Goal: Information Seeking & Learning: Learn about a topic

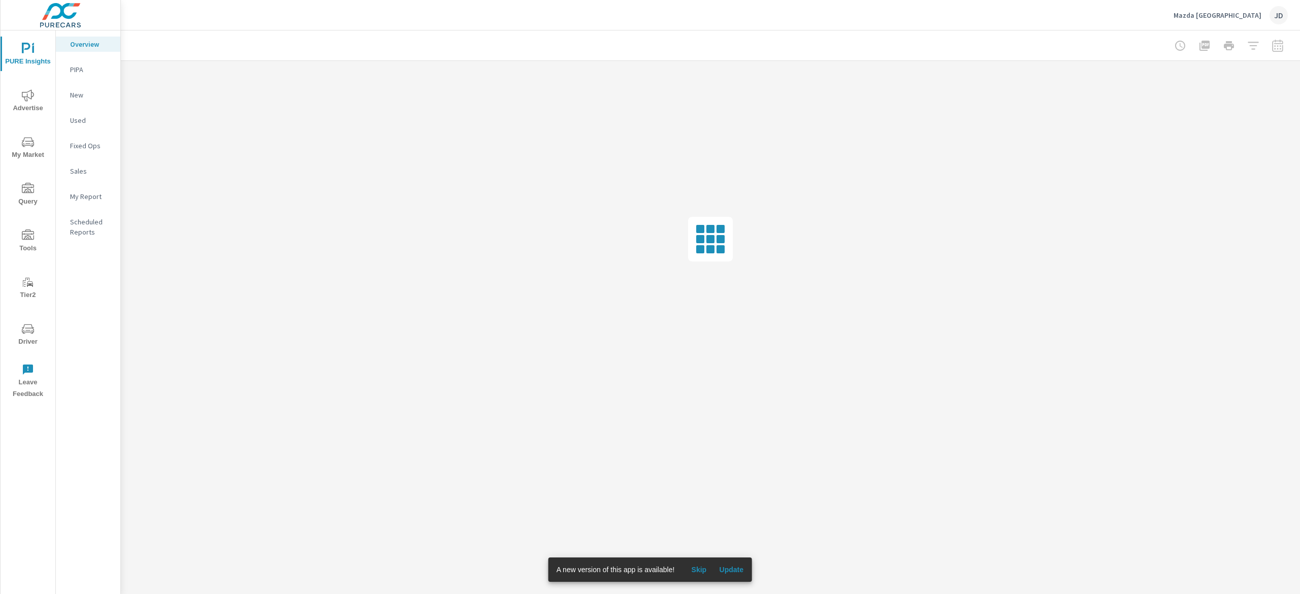
click at [733, 574] on span "Update" at bounding box center [731, 569] width 24 height 9
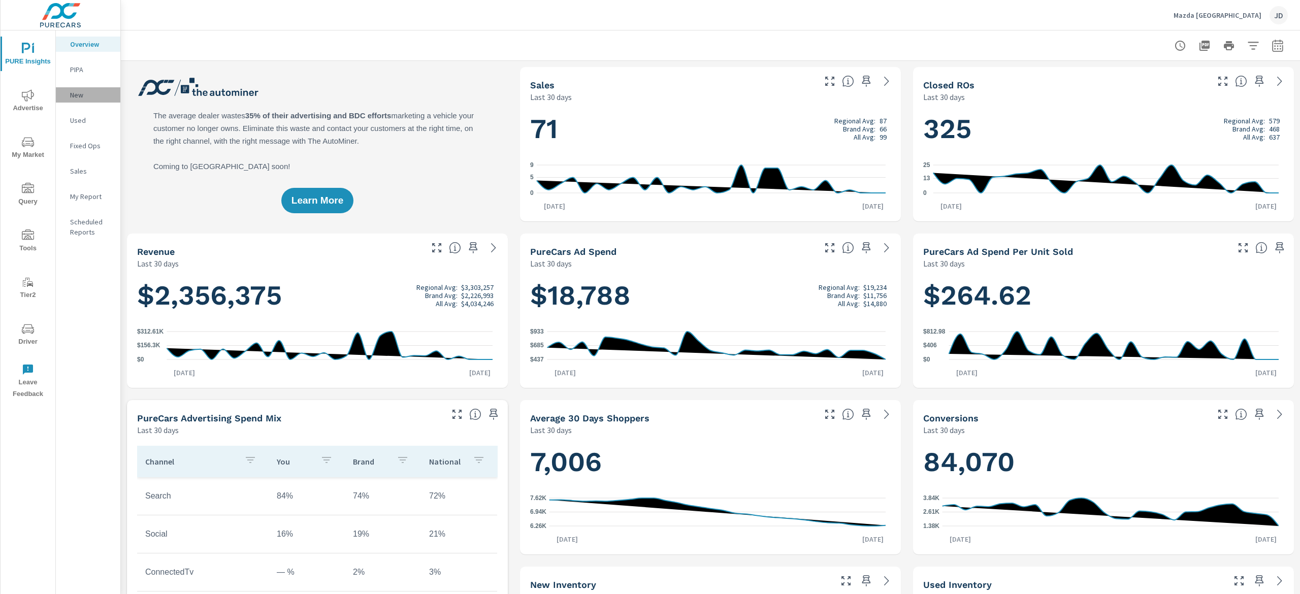
click at [76, 90] on p "New" at bounding box center [91, 95] width 42 height 10
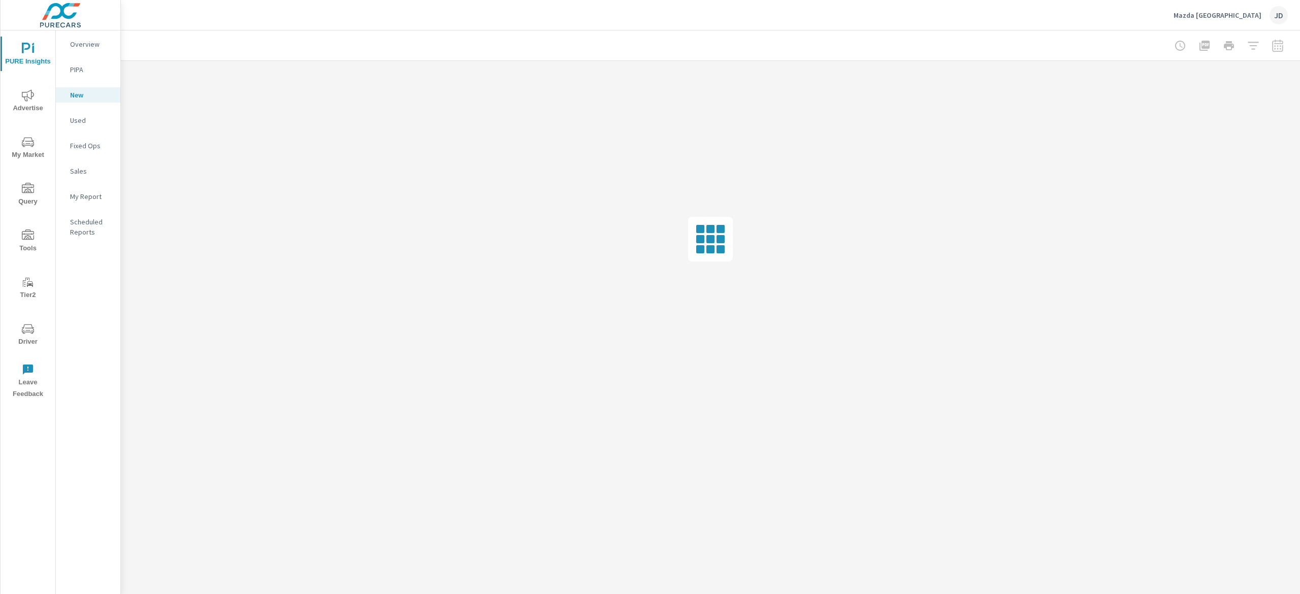
click at [1248, 13] on p "Mazda [GEOGRAPHIC_DATA]" at bounding box center [1218, 15] width 88 height 9
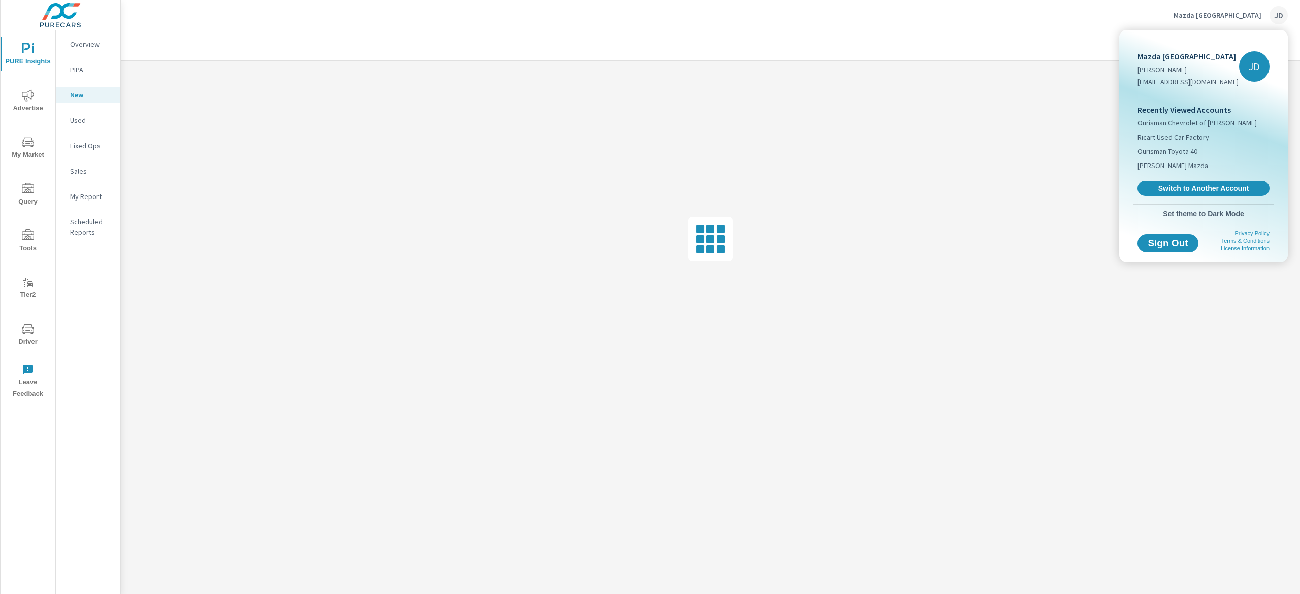
click at [1031, 22] on div at bounding box center [650, 297] width 1300 height 594
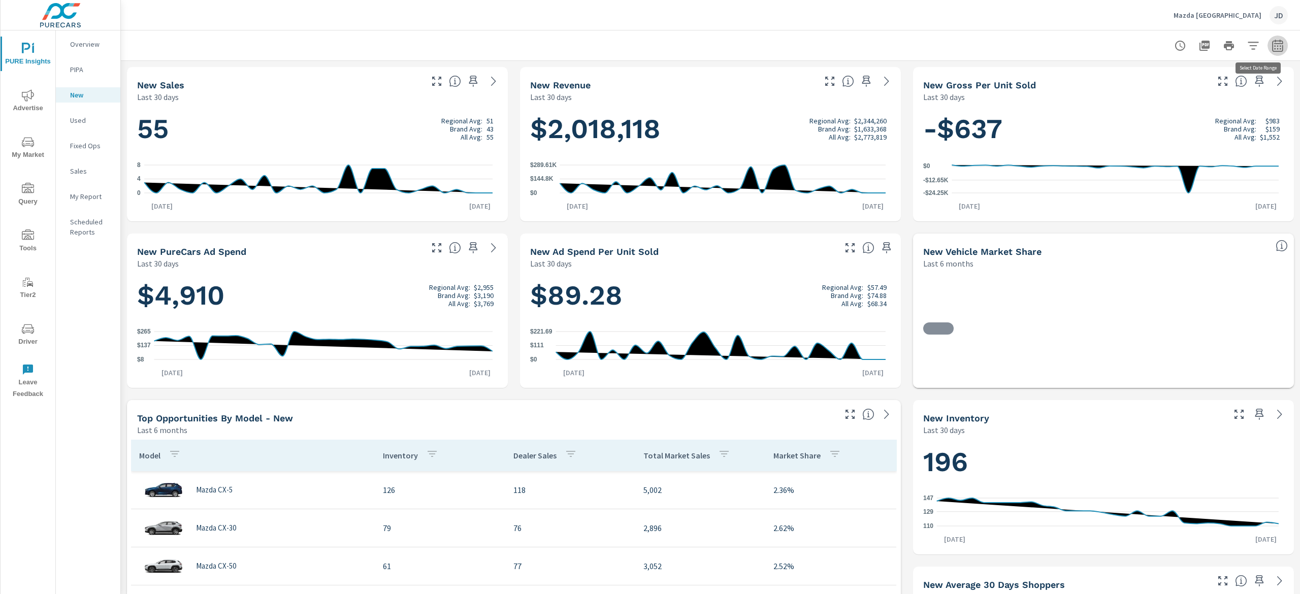
click at [1269, 46] on button "button" at bounding box center [1278, 46] width 20 height 20
click at [1175, 87] on select "Custom Yesterday Last week Last 7 days Last 14 days Last 30 days Last 45 days L…" at bounding box center [1181, 88] width 102 height 20
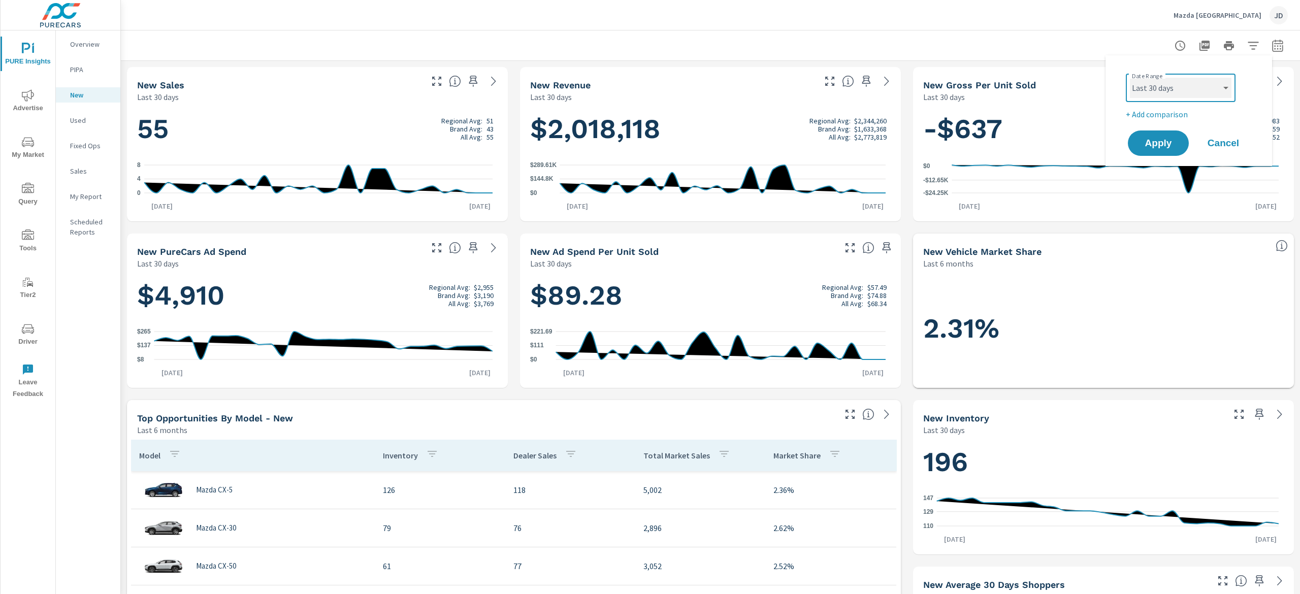
select select "Last month"
click at [1130, 78] on select "Custom Yesterday Last week Last 7 days Last 14 days Last 30 days Last 45 days L…" at bounding box center [1181, 88] width 102 height 20
click at [1158, 118] on p "+ Add comparison" at bounding box center [1191, 114] width 130 height 12
select select "Previous period"
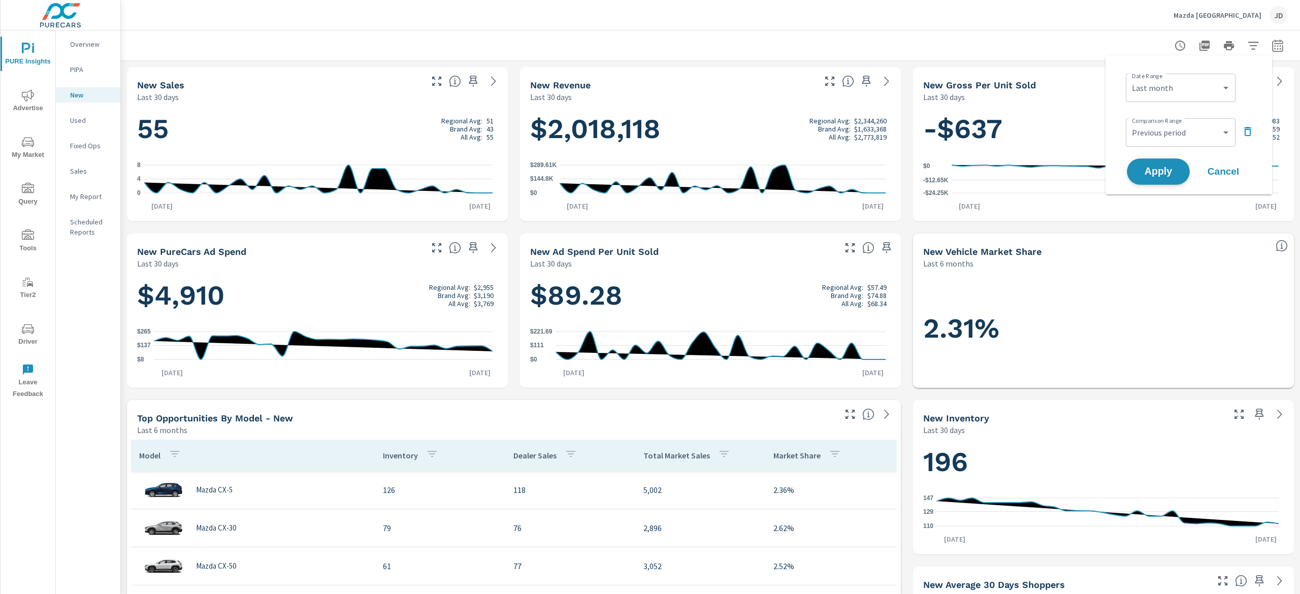
click at [1159, 182] on button "Apply" at bounding box center [1158, 171] width 63 height 26
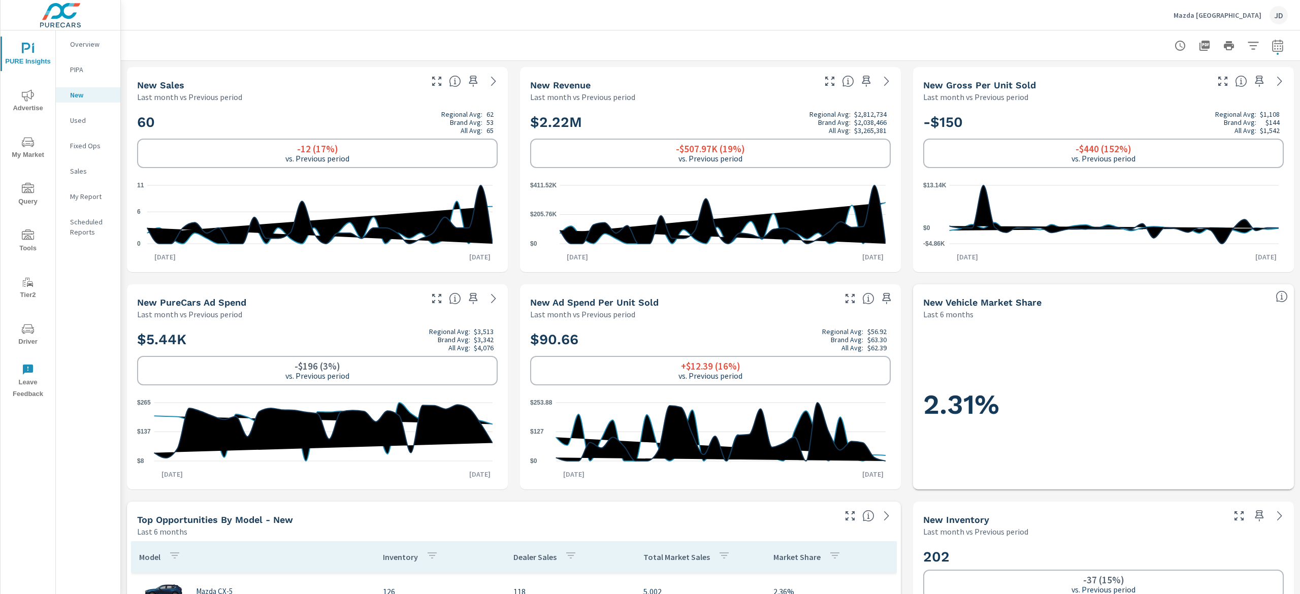
click at [85, 121] on p "Used" at bounding box center [91, 120] width 42 height 10
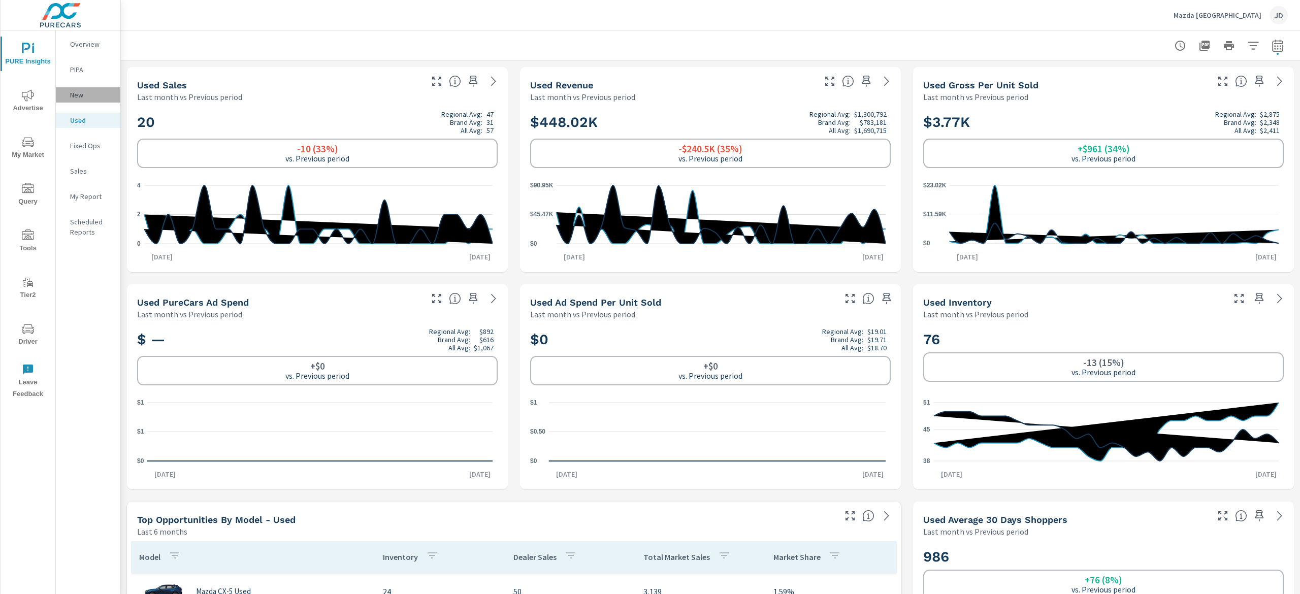
click at [80, 100] on p "New" at bounding box center [91, 95] width 42 height 10
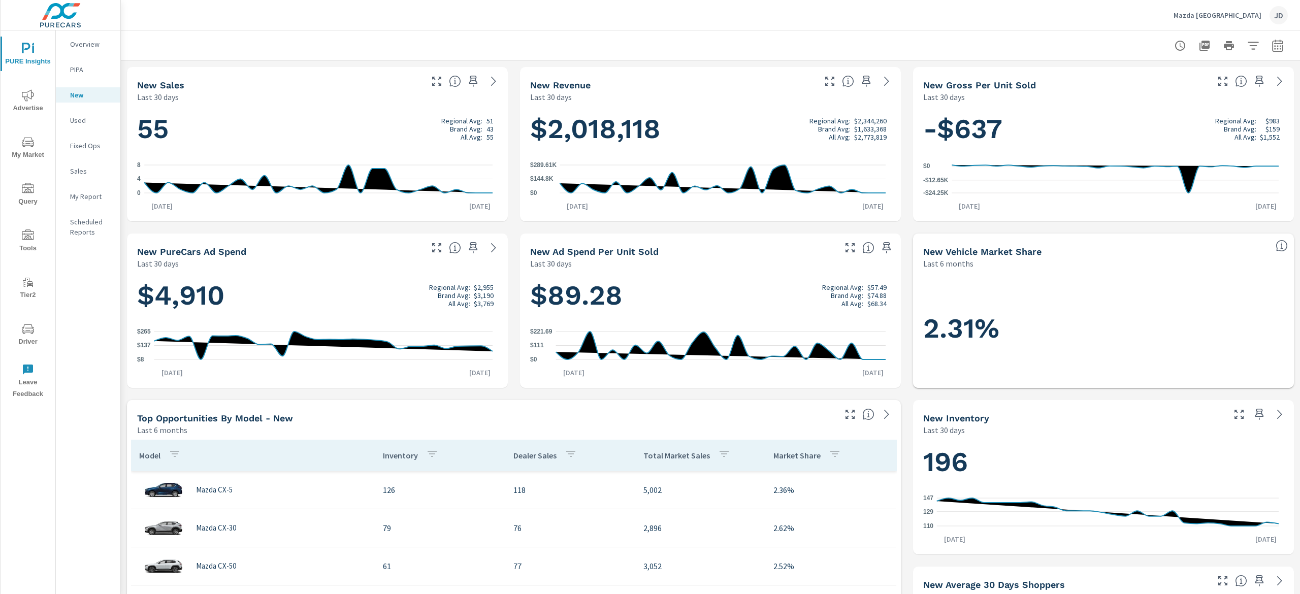
drag, startPoint x: 569, startPoint y: 28, endPoint x: 574, endPoint y: 22, distance: 7.6
click at [569, 26] on div "Mazda White Plains JD" at bounding box center [710, 15] width 1155 height 30
click at [31, 151] on span "My Market" at bounding box center [28, 148] width 49 height 25
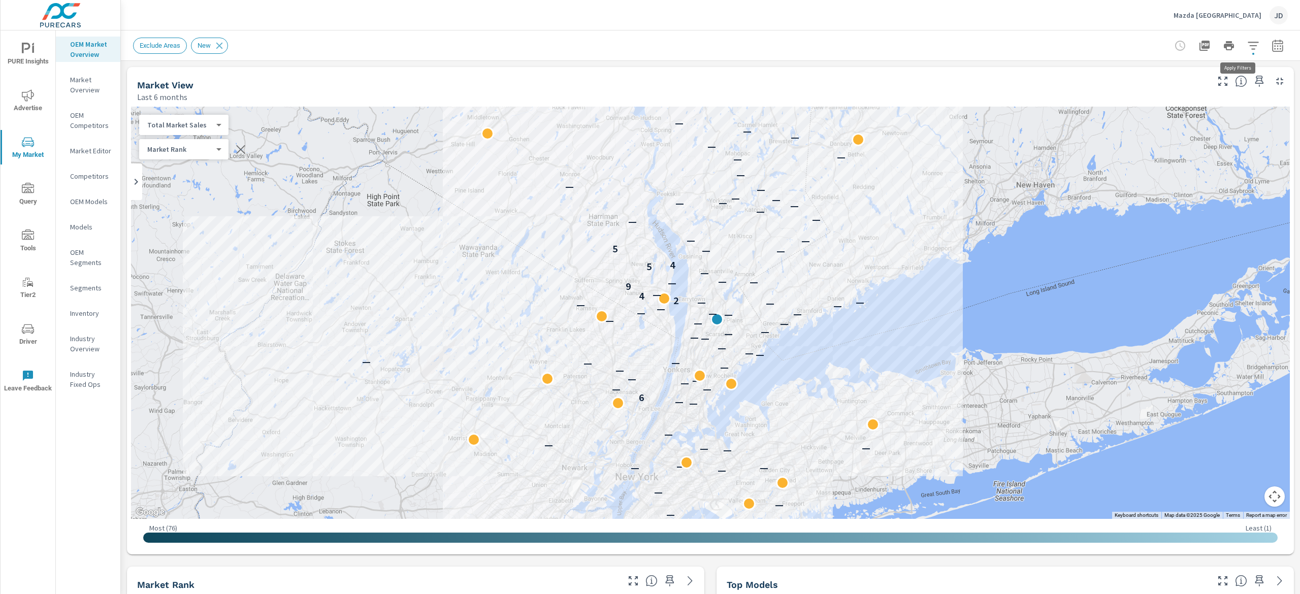
click at [1248, 42] on icon "button" at bounding box center [1253, 46] width 11 height 8
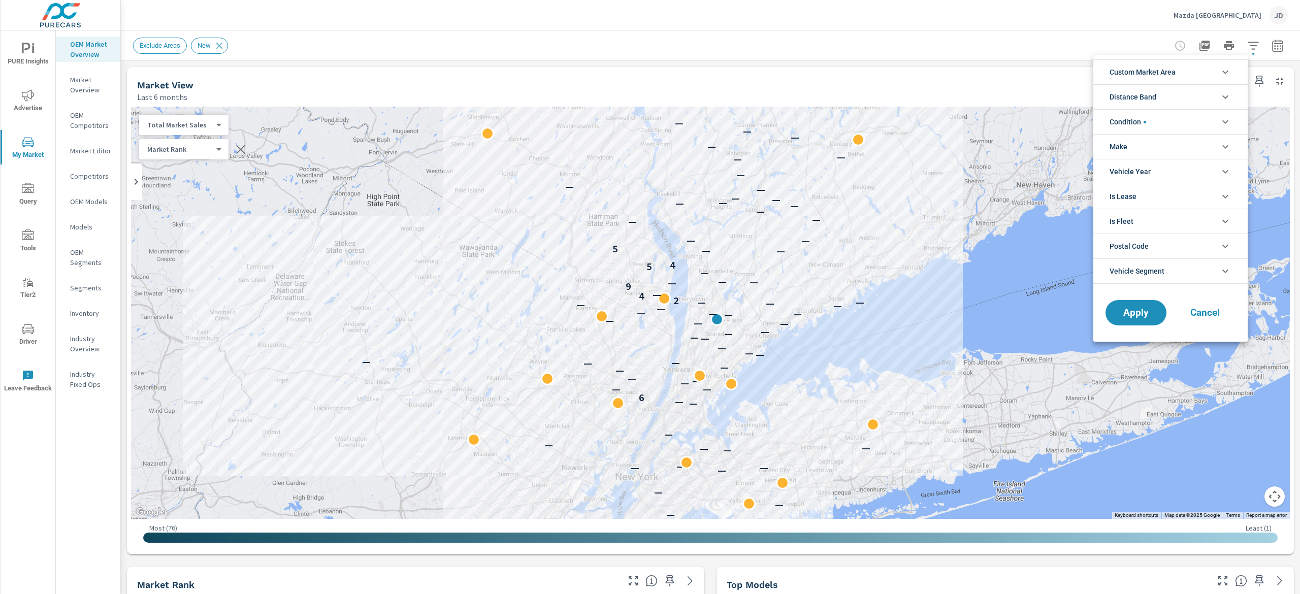
click at [1178, 79] on li "Custom Market Area" at bounding box center [1171, 71] width 154 height 25
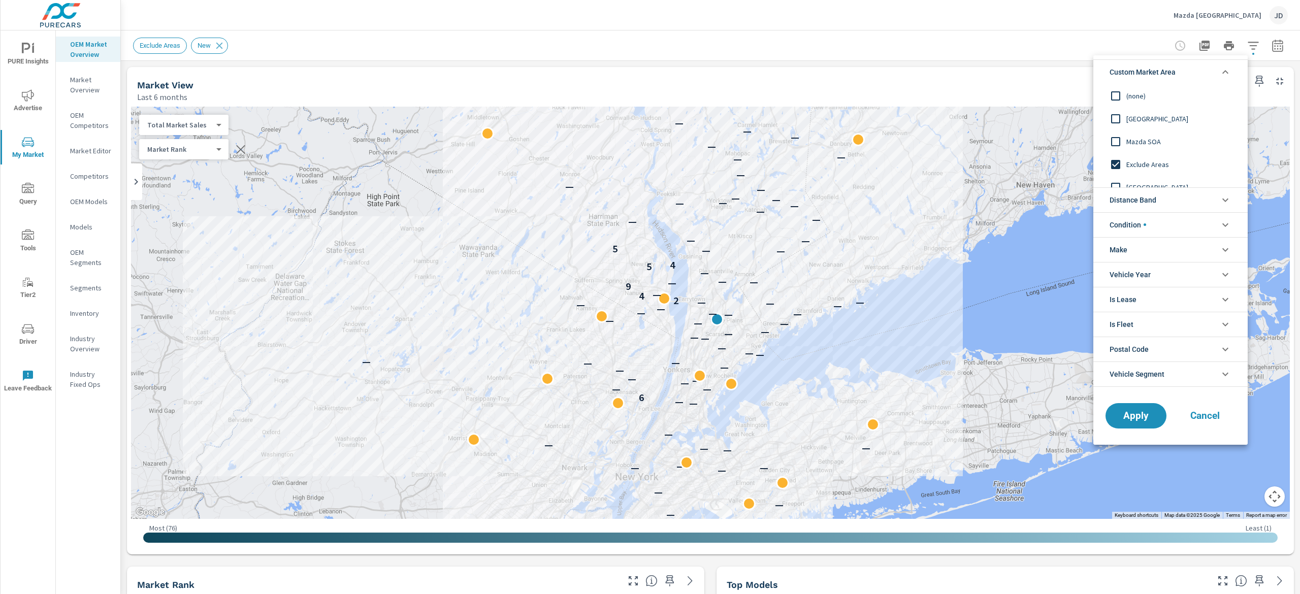
scroll to position [11, 0]
click at [1141, 129] on span "Mazda SOA" at bounding box center [1182, 130] width 111 height 12
click at [1145, 421] on span "Apply" at bounding box center [1136, 416] width 42 height 10
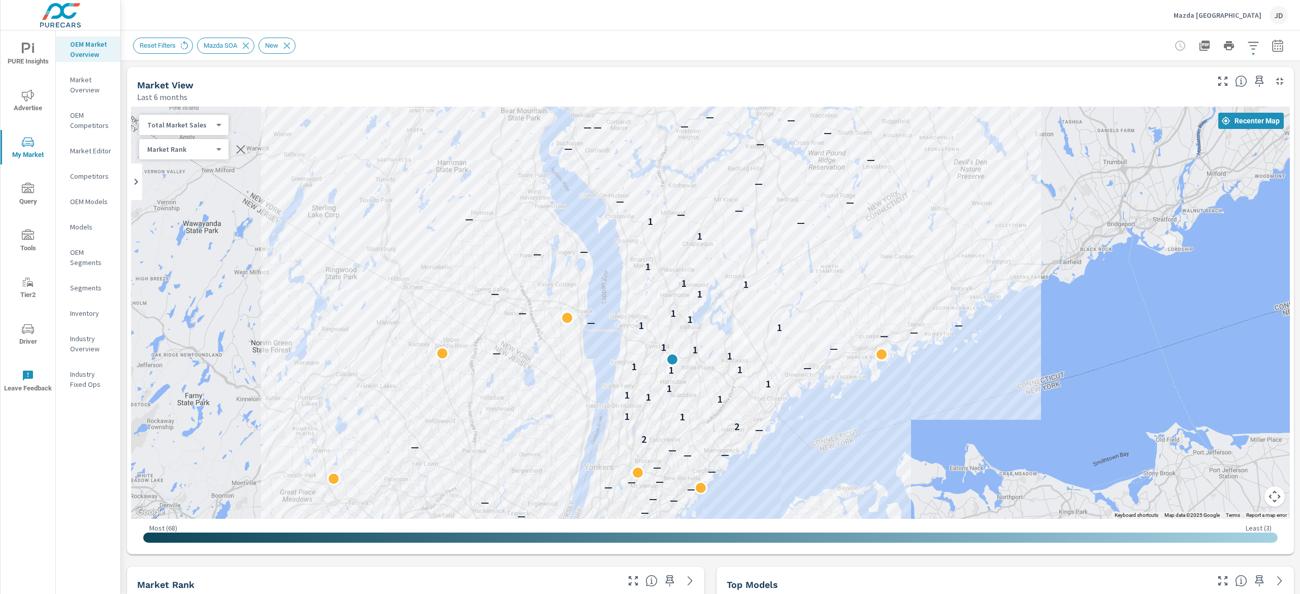
drag, startPoint x: 789, startPoint y: 270, endPoint x: 858, endPoint y: 268, distance: 69.1
click at [858, 268] on div "— — — — — — — — — — — — — — — — — — — — — — — — — — — — — — — — — — — — — — — —…" at bounding box center [710, 313] width 1159 height 412
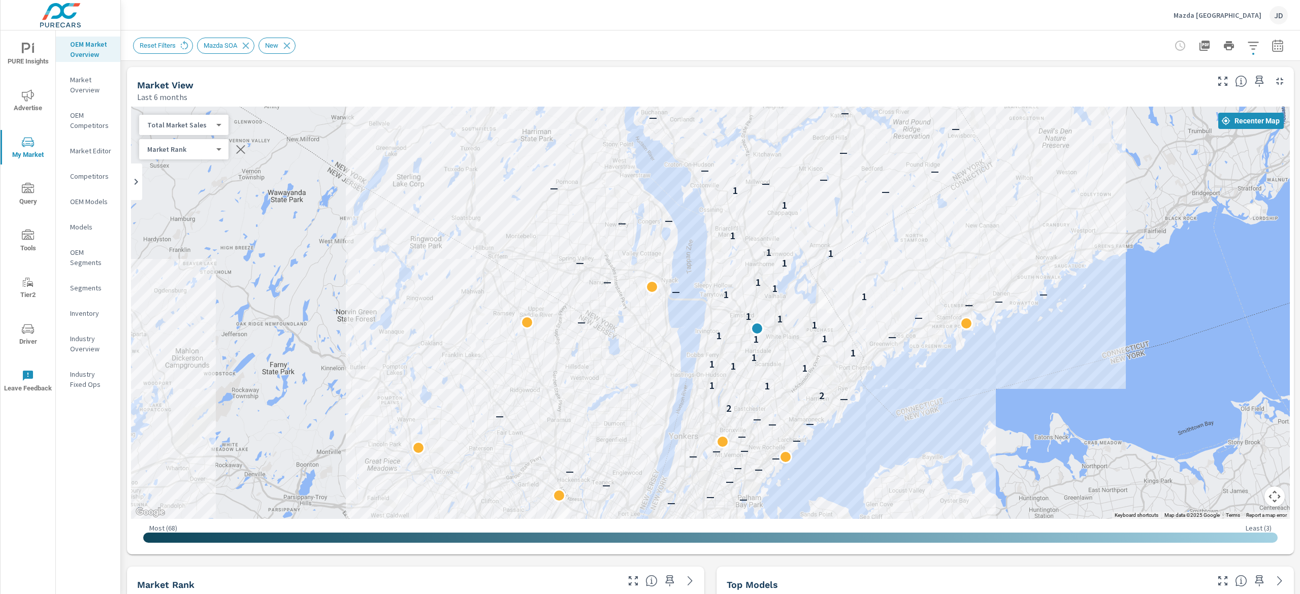
drag, startPoint x: 870, startPoint y: 264, endPoint x: 955, endPoint y: 233, distance: 90.3
click at [955, 233] on div "— — — — — — — — — — — — — — — — — — — — — — — — — — — — — — — — — — — — — — — —…" at bounding box center [710, 313] width 1159 height 412
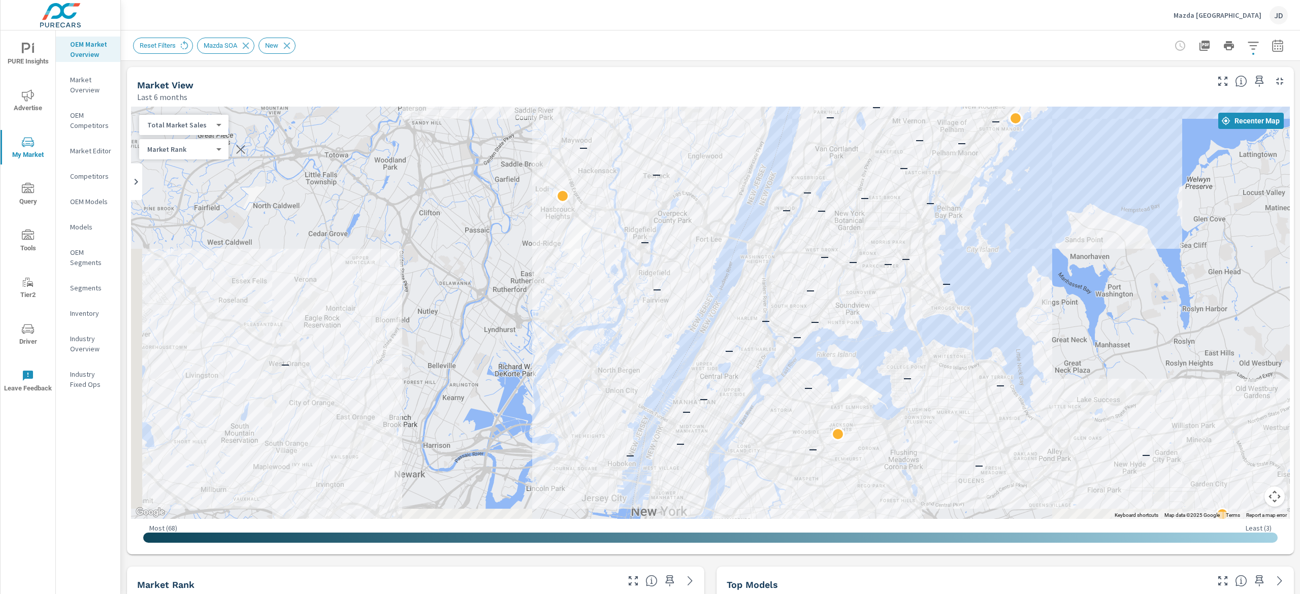
drag, startPoint x: 802, startPoint y: 363, endPoint x: 899, endPoint y: 156, distance: 228.4
click at [899, 156] on div "— — — — — — — — — — — — — — — — — — — — — — — — — — — — — — — — — — — — — — — —…" at bounding box center [1130, 295] width 650 height 366
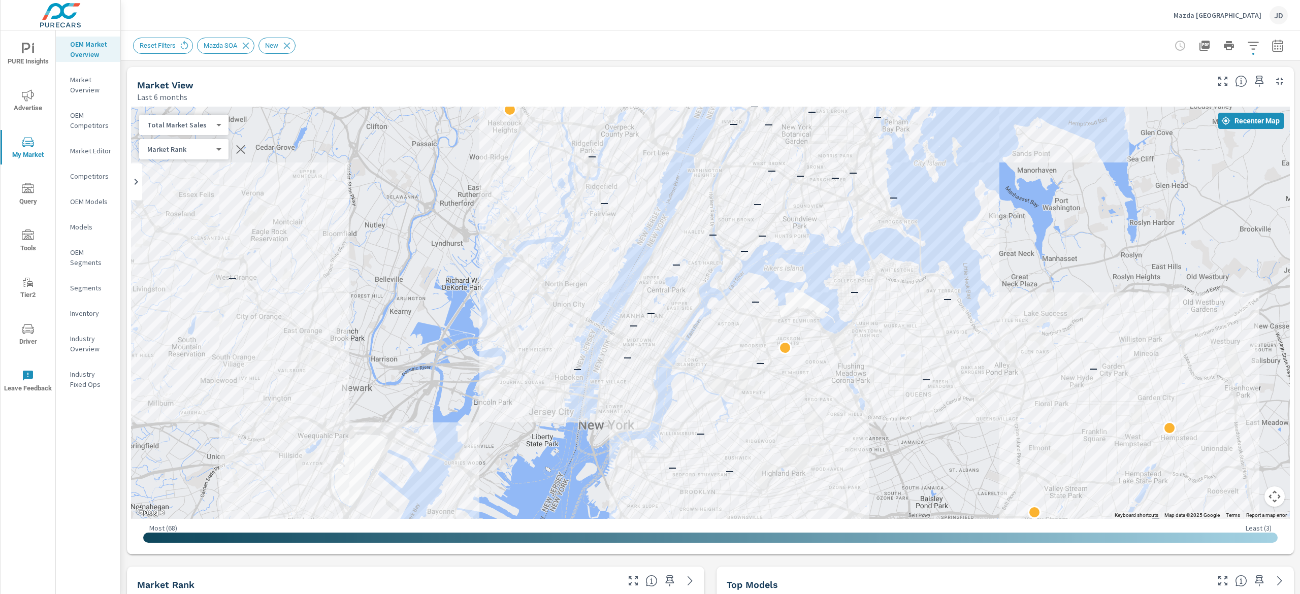
drag, startPoint x: 927, startPoint y: 262, endPoint x: 875, endPoint y: 175, distance: 102.1
click at [875, 175] on div "— — — — — — — — — — — — — — — — — — — — — — — — — — — — — — — — — — — — — — — —…" at bounding box center [710, 313] width 1159 height 412
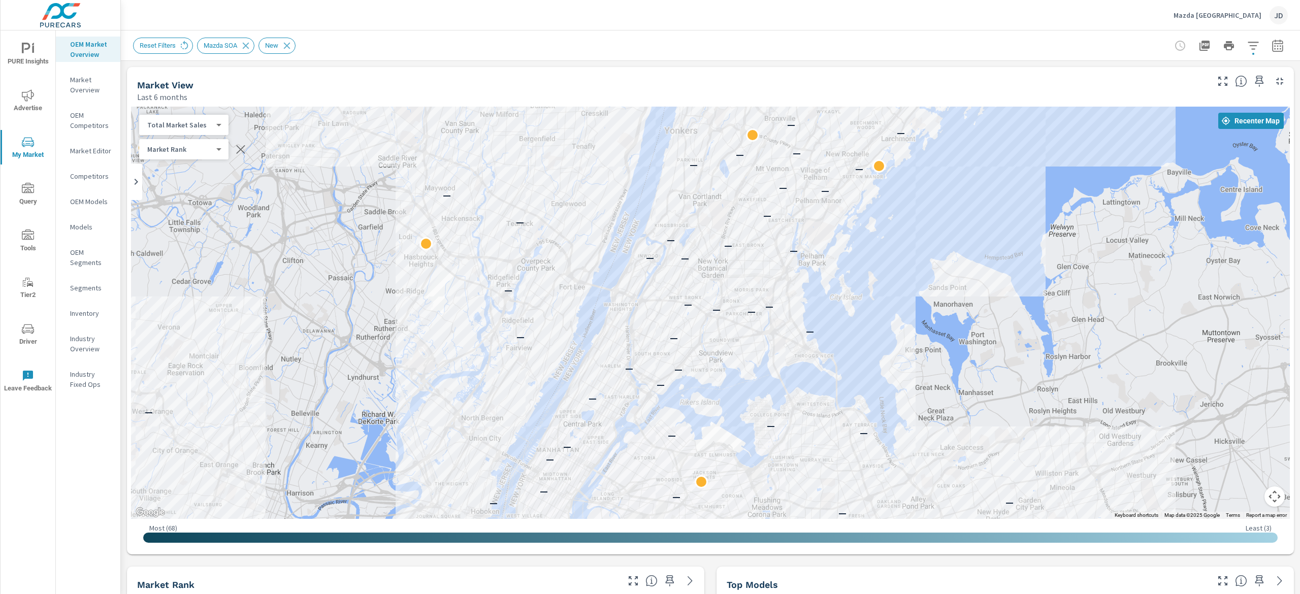
drag, startPoint x: 733, startPoint y: 215, endPoint x: 667, endPoint y: 318, distance: 122.3
click at [667, 318] on div "— — — — — — — — — — — — — — — — — — — — — — — — — — — — — — — — — — — — — — — —…" at bounding box center [710, 313] width 1159 height 412
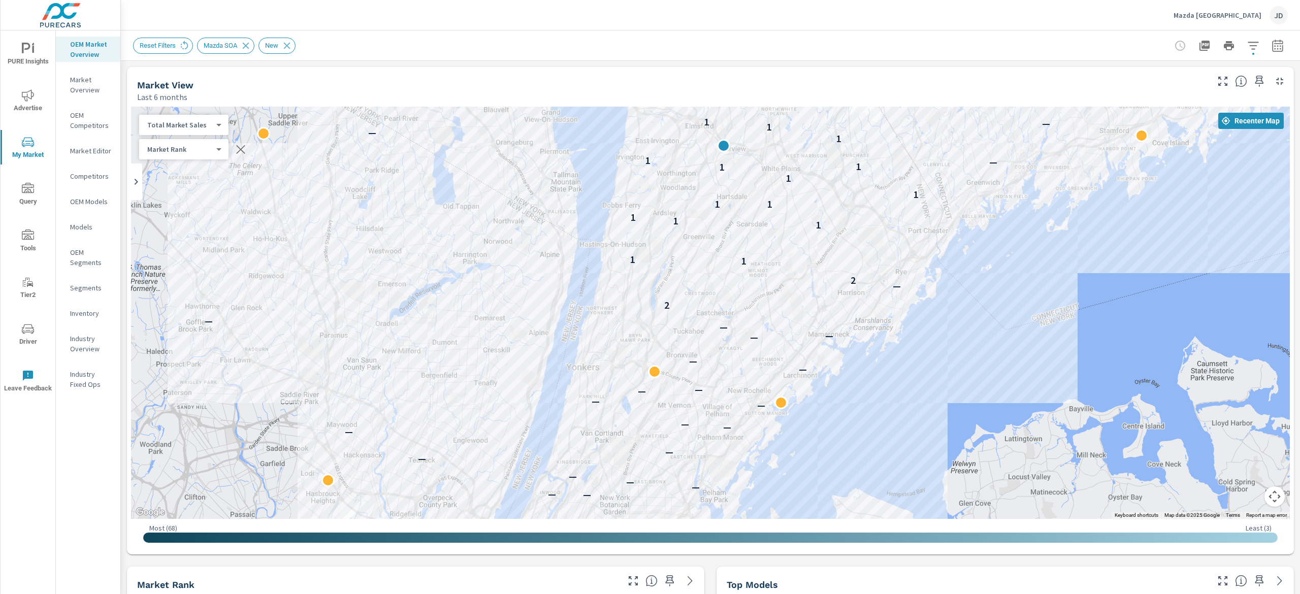
drag, startPoint x: 753, startPoint y: 238, endPoint x: 658, endPoint y: 446, distance: 229.1
click at [655, 474] on div "— — — — — — — — — — — — — — — — — — — — — — — — — — — — — — — — — — — — — — — —…" at bounding box center [710, 313] width 1159 height 412
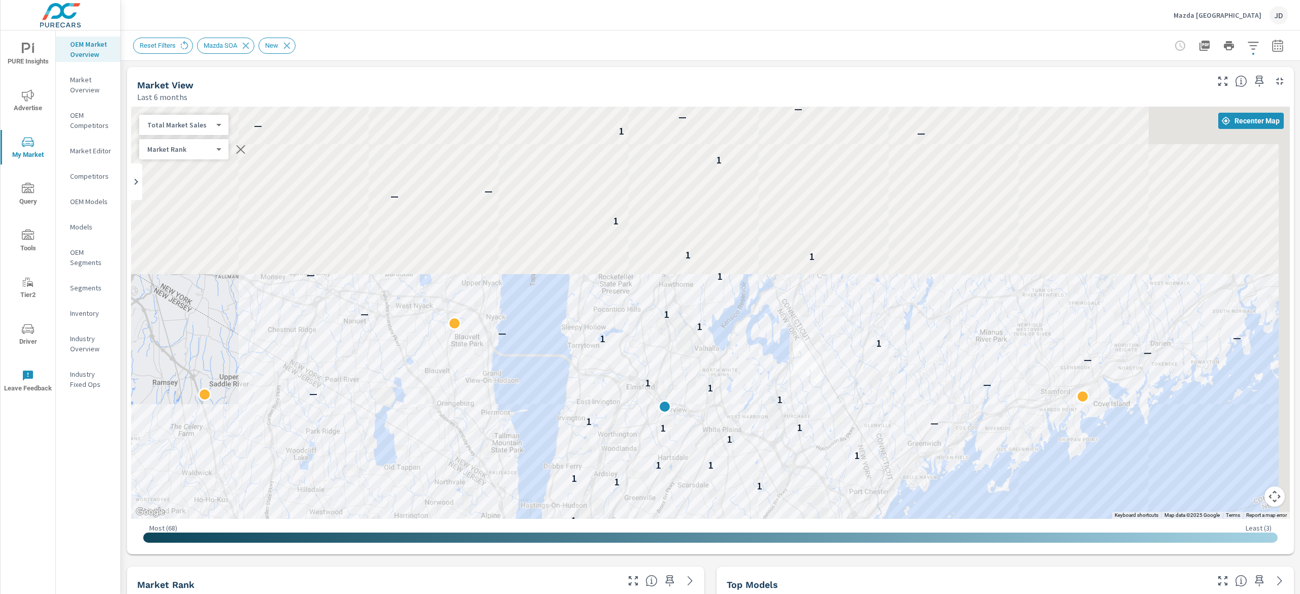
drag, startPoint x: 826, startPoint y: 260, endPoint x: 768, endPoint y: 525, distance: 271.9
click at [768, 525] on div "← Move left → Move right ↑ Move up ↓ Move down + Zoom in - Zoom out Home Jump l…" at bounding box center [710, 329] width 1159 height 444
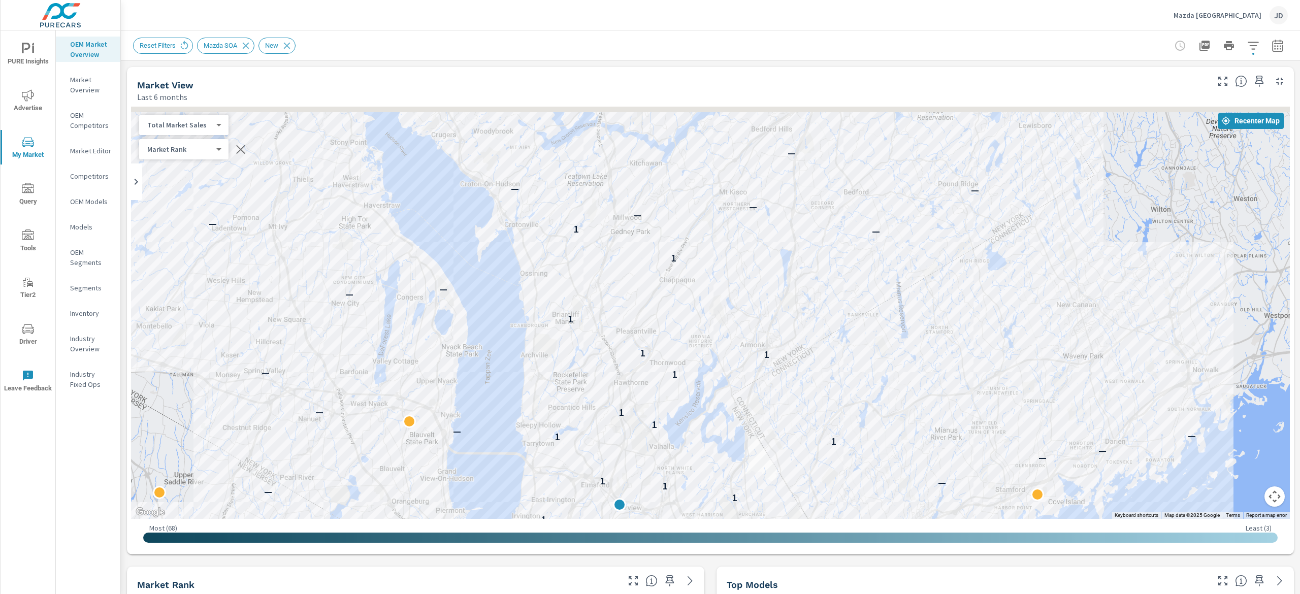
drag, startPoint x: 870, startPoint y: 287, endPoint x: 825, endPoint y: 377, distance: 99.9
click at [825, 377] on div "— — — — — — — — — — — — — — — — — — — — — — — — — 2 — 2 1 1 1 1 1 1 1 1 1 1 1 —…" at bounding box center [710, 313] width 1159 height 412
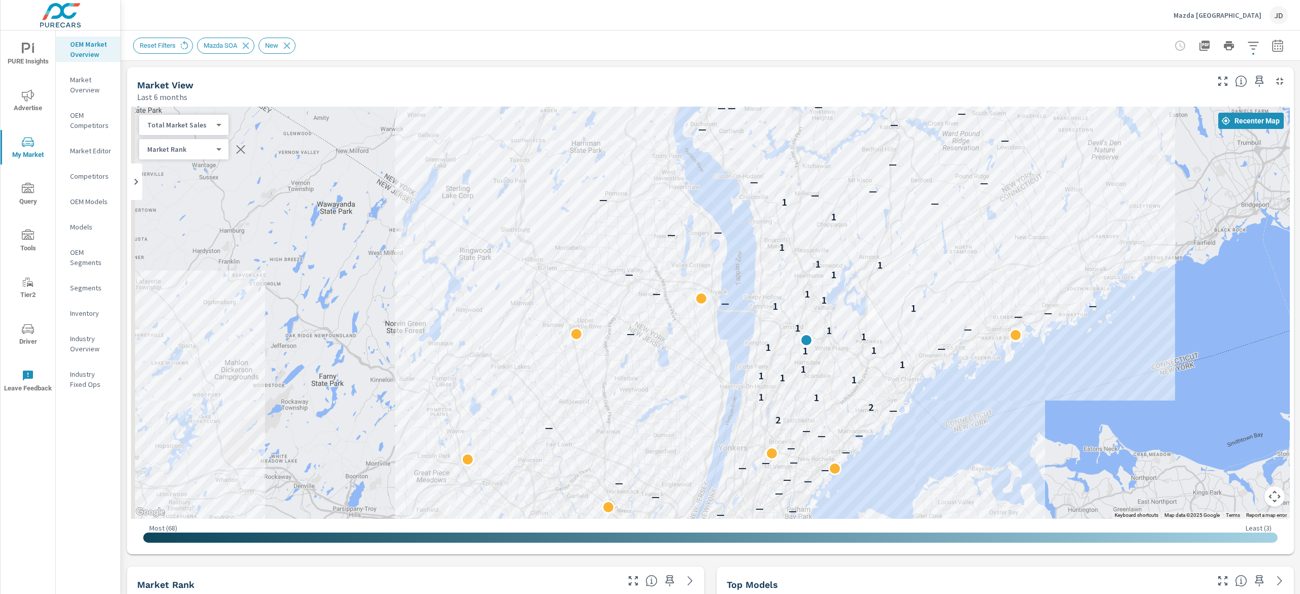
drag, startPoint x: 980, startPoint y: 291, endPoint x: 1045, endPoint y: 214, distance: 100.2
click at [1045, 222] on div "— — — — — — — — — — — — — — — — — — — — — — — — — — — — — — — — — — — — — — — —…" at bounding box center [1117, 405] width 650 height 366
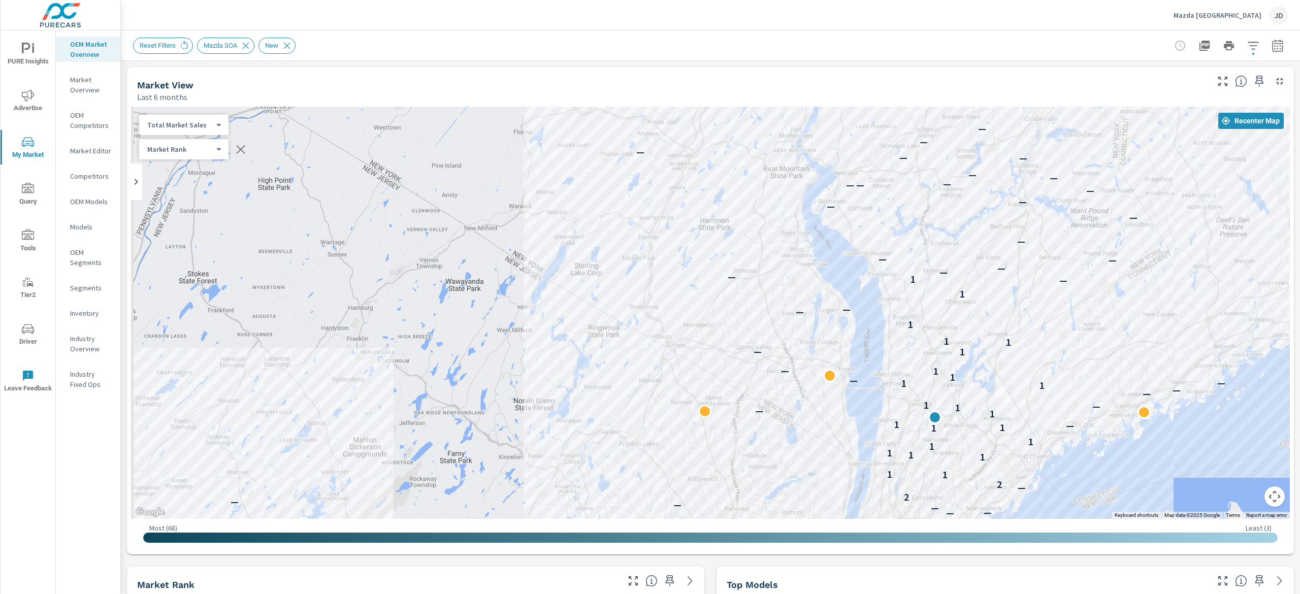
drag, startPoint x: 1090, startPoint y: 223, endPoint x: 1176, endPoint y: 310, distance: 123.2
click at [1176, 310] on div "— — — — — — — — — — — — — — — — — — — — — — — — — — — — — — — — — — — — — — — —…" at bounding box center [710, 313] width 1159 height 412
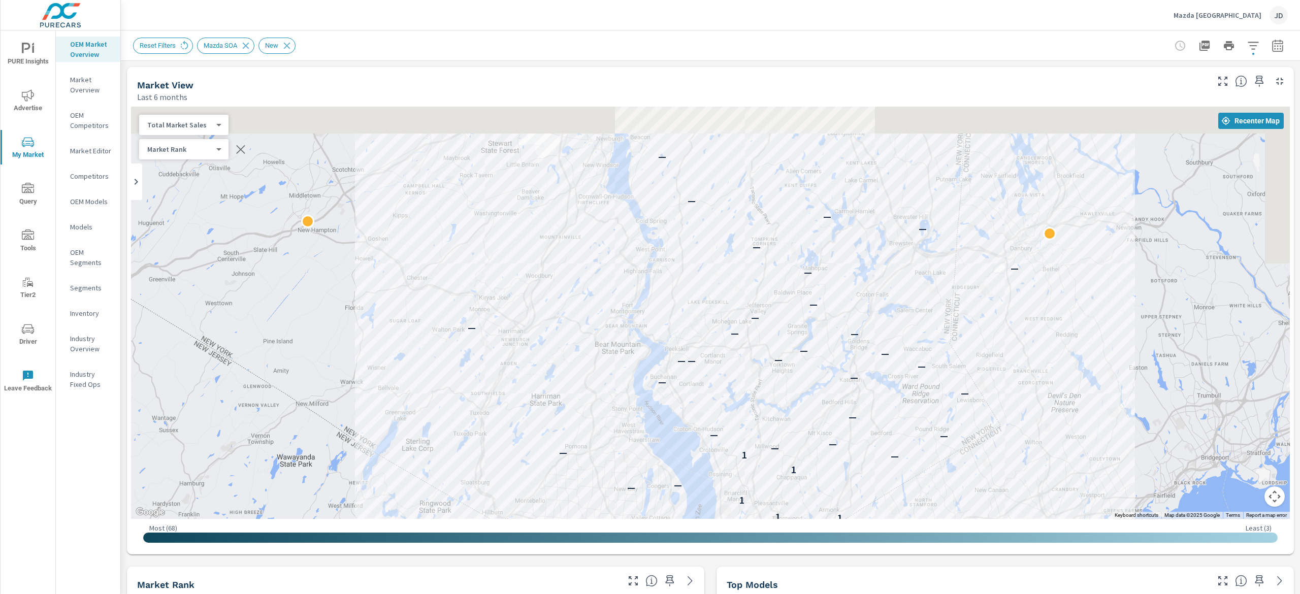
drag, startPoint x: 1070, startPoint y: 206, endPoint x: 901, endPoint y: 386, distance: 246.5
click at [901, 386] on div "— — — — — — — — — — — — — — — — — — — — — — — — — — — — — — — — — — — — — — — —…" at bounding box center [710, 313] width 1159 height 412
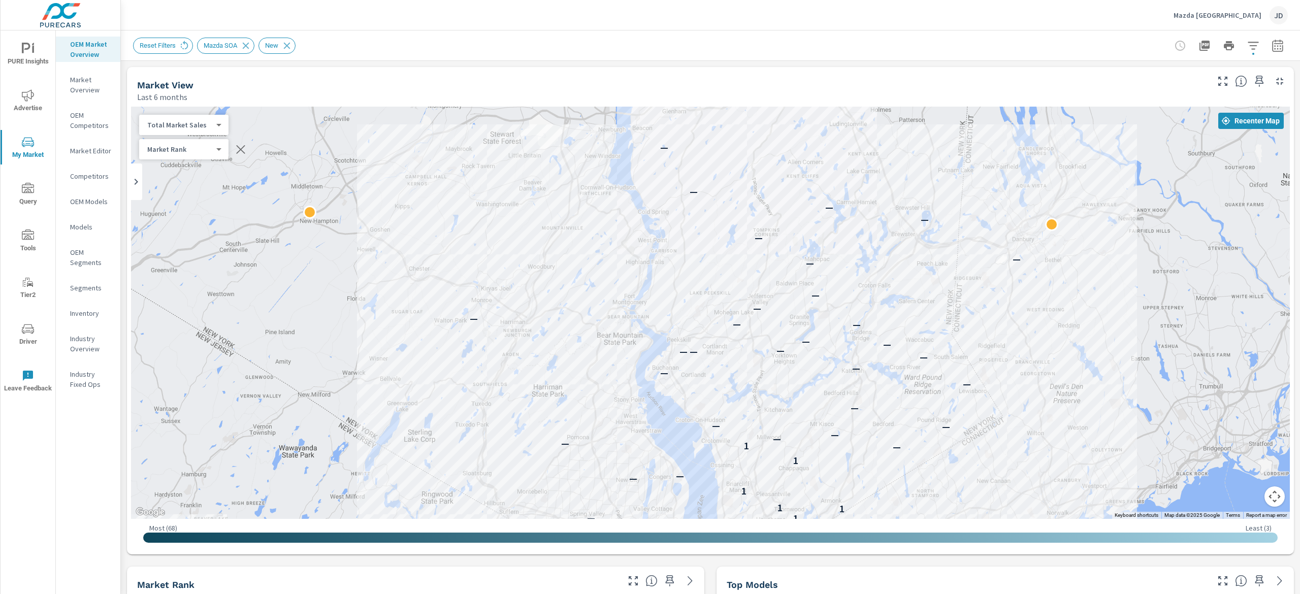
drag, startPoint x: 1041, startPoint y: 367, endPoint x: 1022, endPoint y: 138, distance: 229.3
click at [1023, 304] on div "— — — — — — — — — — — — — — — — — — — — — — — — — — — 2 — 2 1 1 1 1 1 1 1 1 1 —…" at bounding box center [1038, 487] width 650 height 366
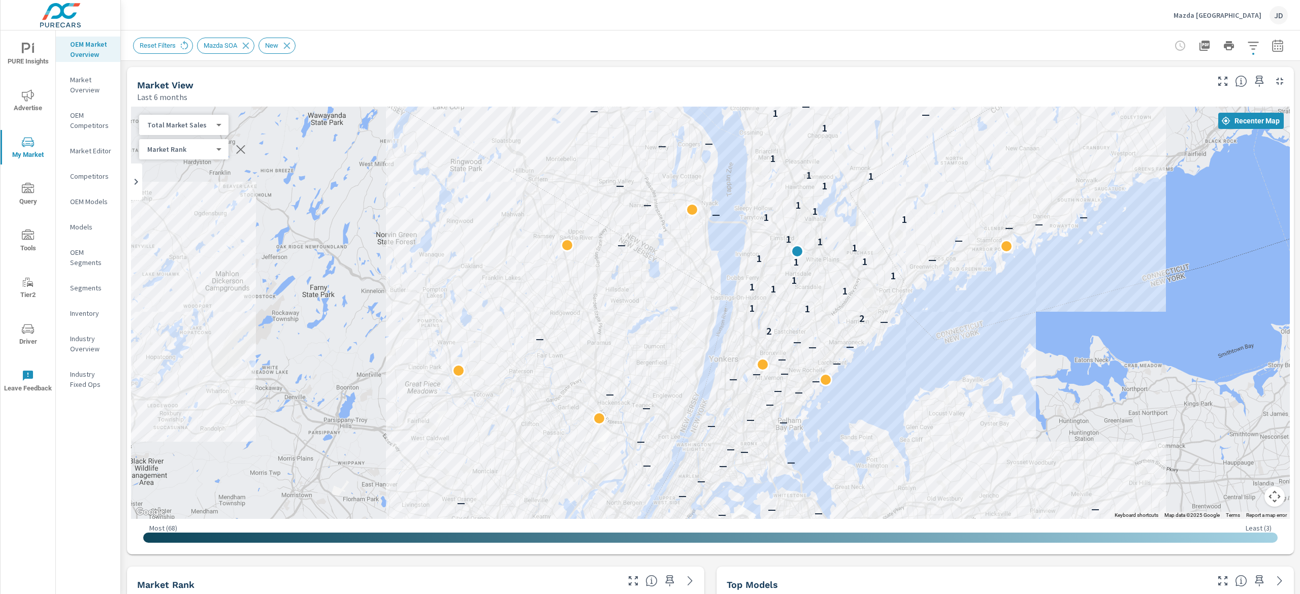
drag, startPoint x: 995, startPoint y: 310, endPoint x: 1018, endPoint y: 363, distance: 57.8
click at [1039, 481] on div "— — — — — — — — — — — — — — — — — — — — — — — — — — — — — — — — — — — — — — — —…" at bounding box center [1104, 487] width 650 height 366
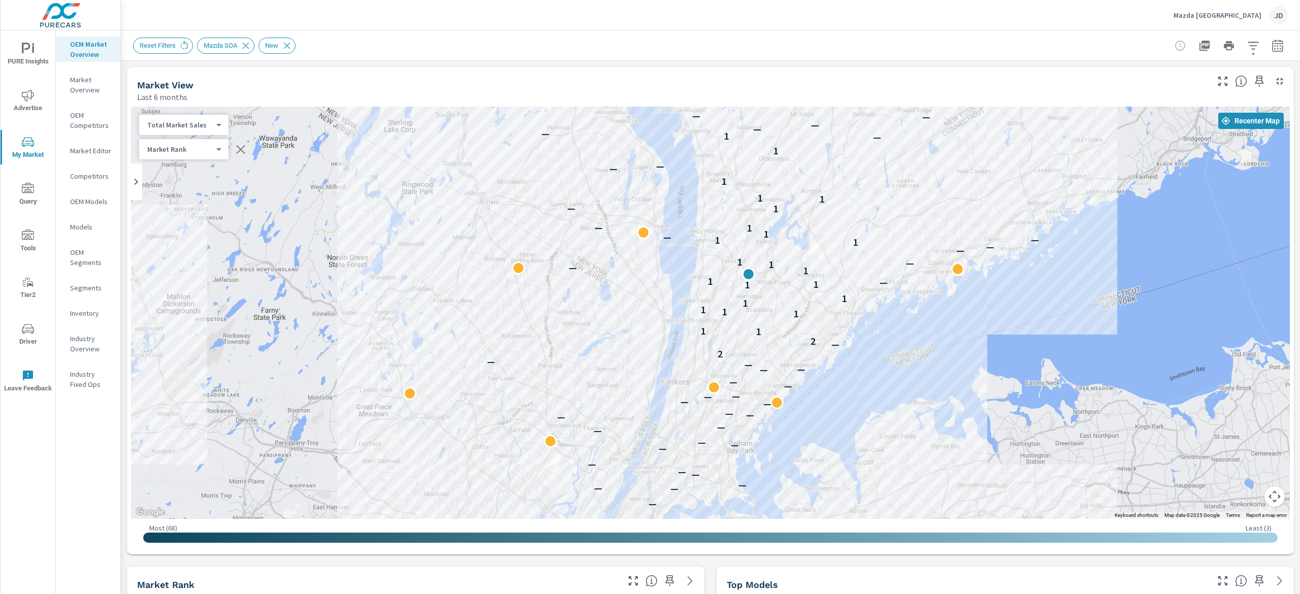
drag, startPoint x: 980, startPoint y: 286, endPoint x: 933, endPoint y: 292, distance: 47.1
click at [933, 292] on div "— — — — — — — — — — — — — — — — — — — — — — — — — — — — — — — — — — — — — — — —…" at bounding box center [710, 313] width 1159 height 412
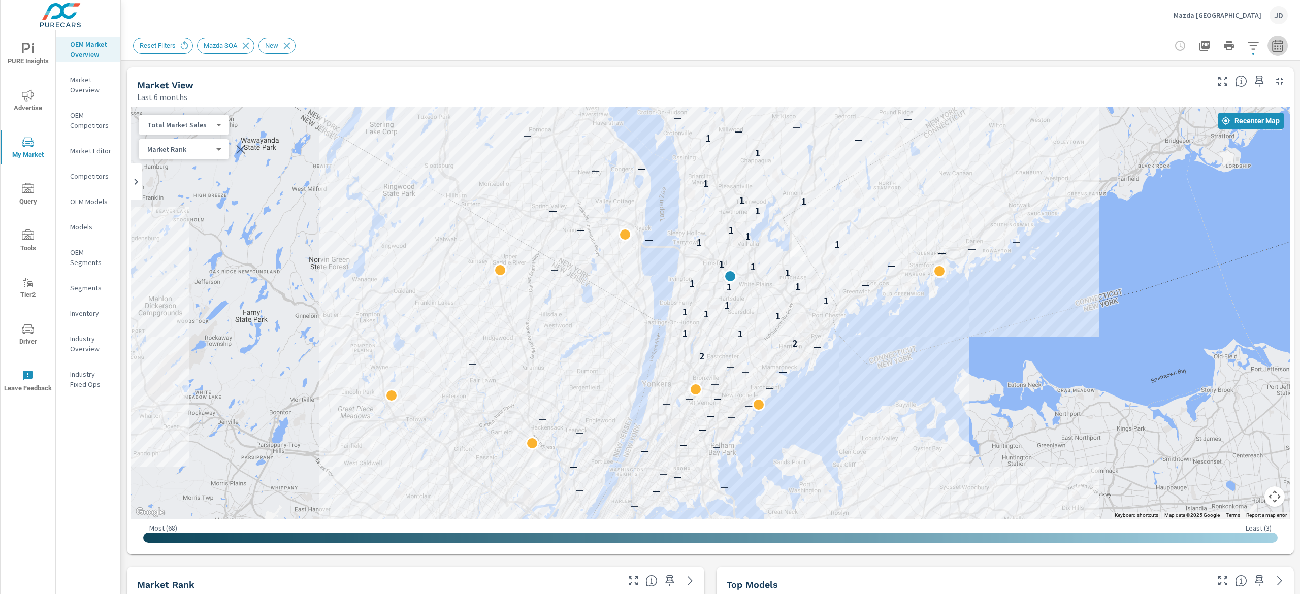
click at [1272, 45] on icon "button" at bounding box center [1278, 46] width 12 height 12
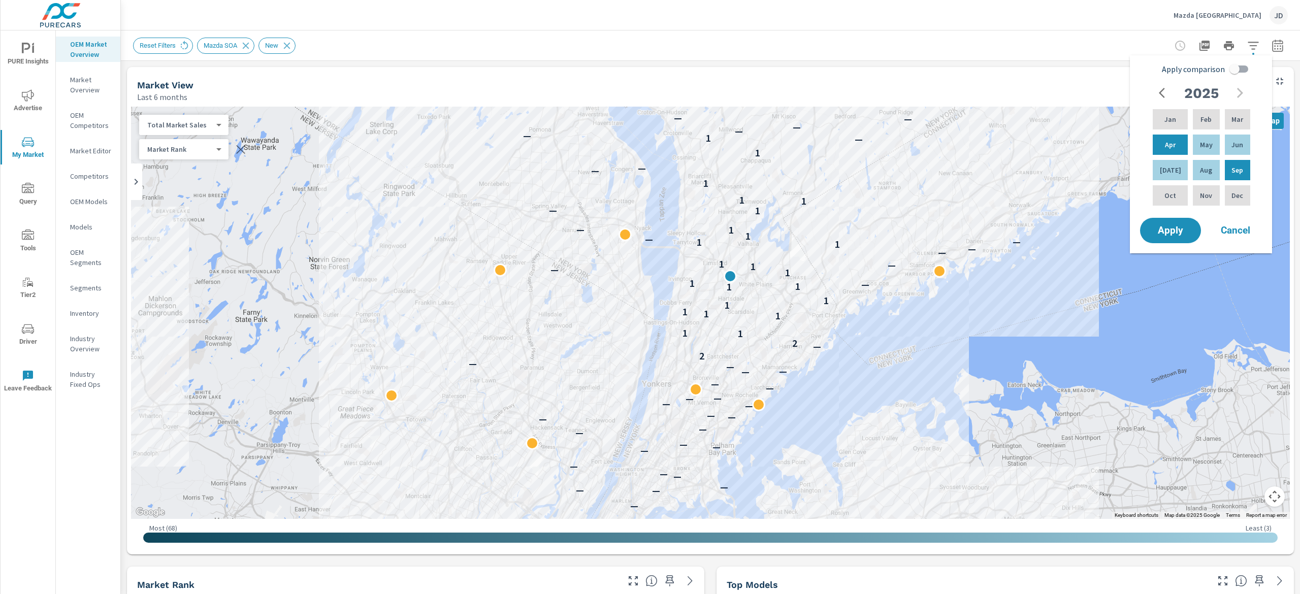
drag, startPoint x: 1242, startPoint y: 64, endPoint x: 1242, endPoint y: 77, distance: 13.2
click at [1242, 65] on input "Apply comparison" at bounding box center [1235, 68] width 58 height 19
checkbox input "true"
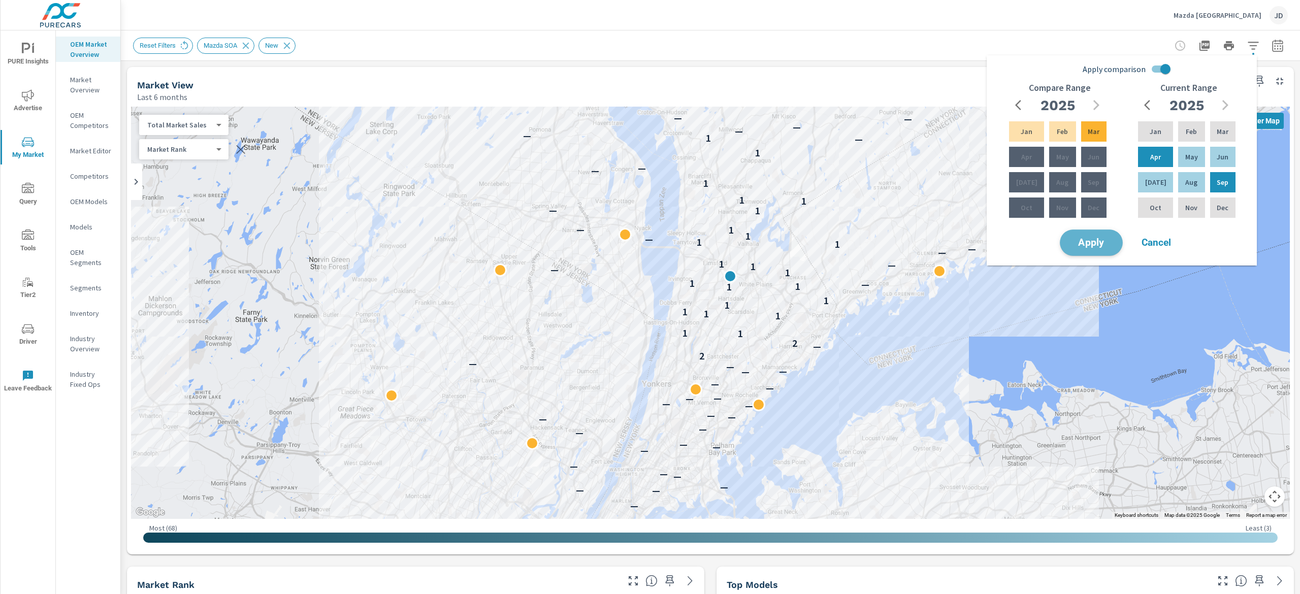
click at [1108, 243] on span "Apply" at bounding box center [1092, 243] width 42 height 10
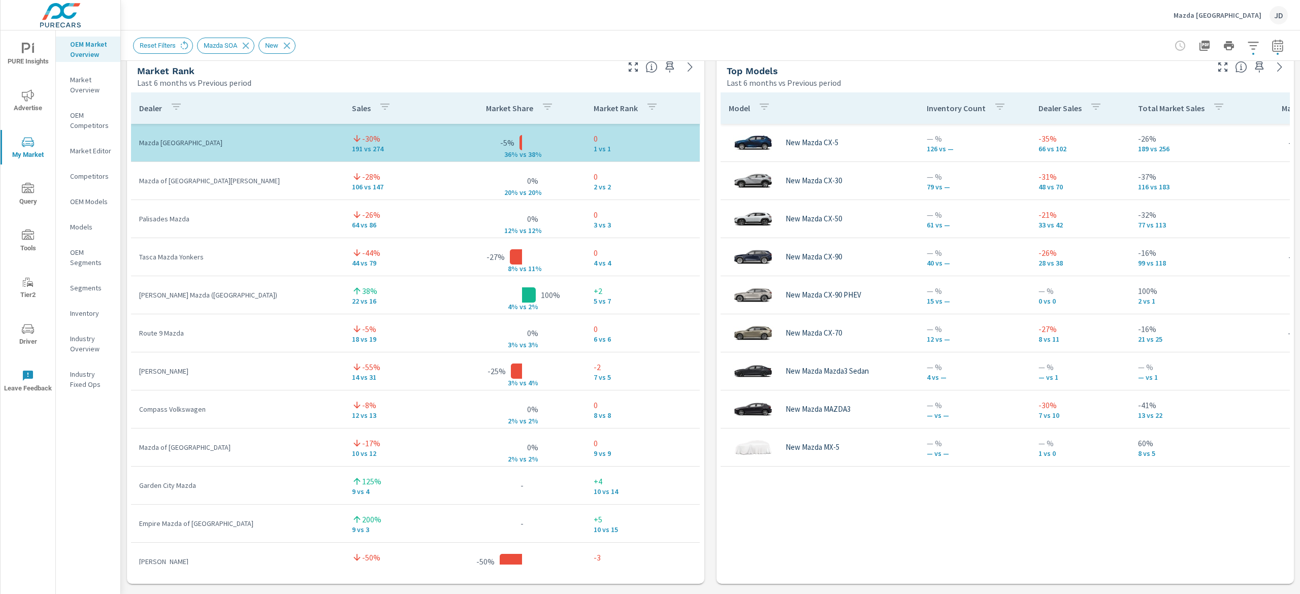
drag, startPoint x: 773, startPoint y: 548, endPoint x: 829, endPoint y: 534, distance: 58.4
click at [829, 534] on div "Model Inventory Count Dealer Sales Total Market Sales Market Share Market Rank …" at bounding box center [1005, 328] width 569 height 472
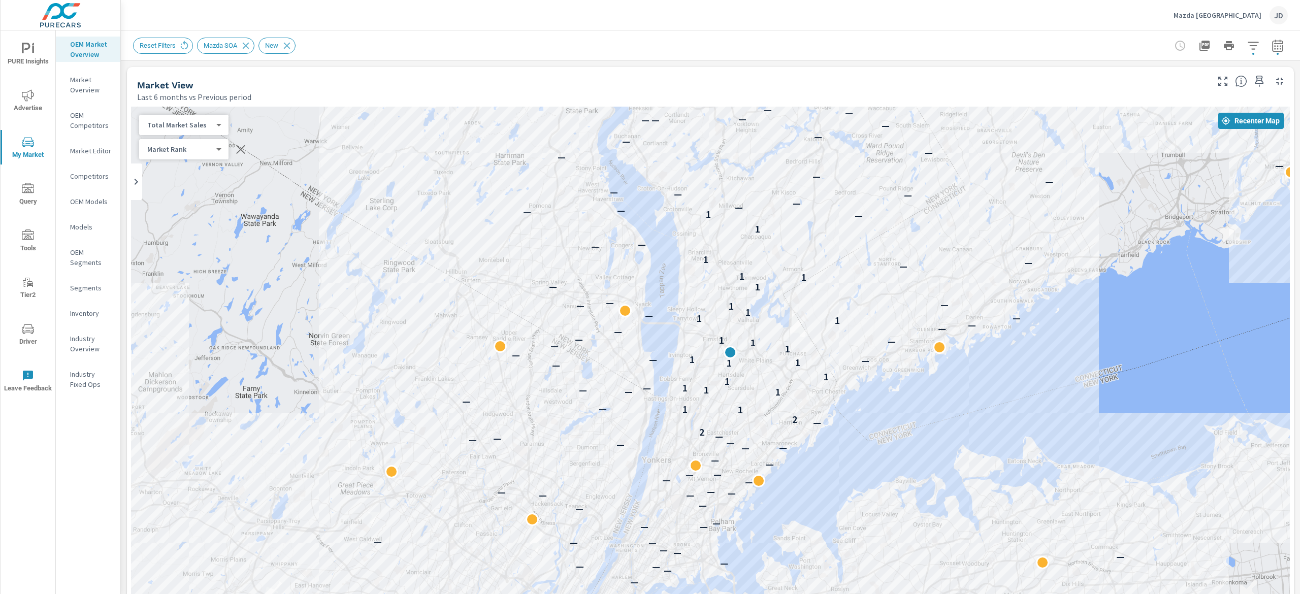
click at [28, 100] on icon "nav menu" at bounding box center [28, 95] width 12 height 12
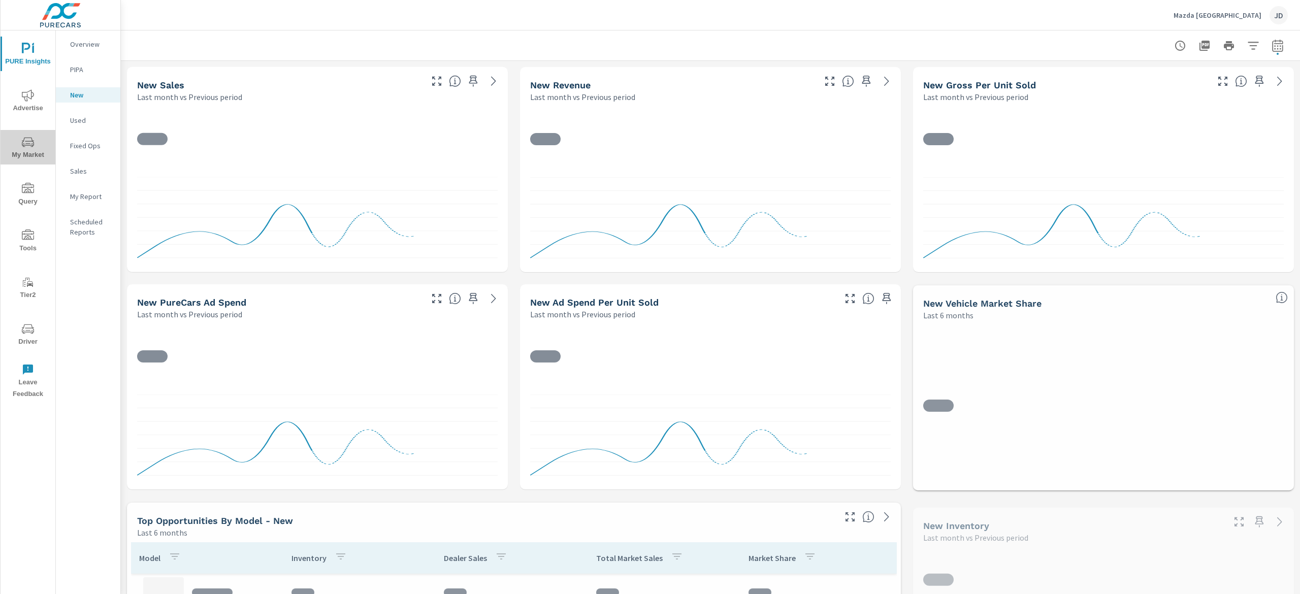
click at [27, 150] on span "My Market" at bounding box center [28, 148] width 49 height 25
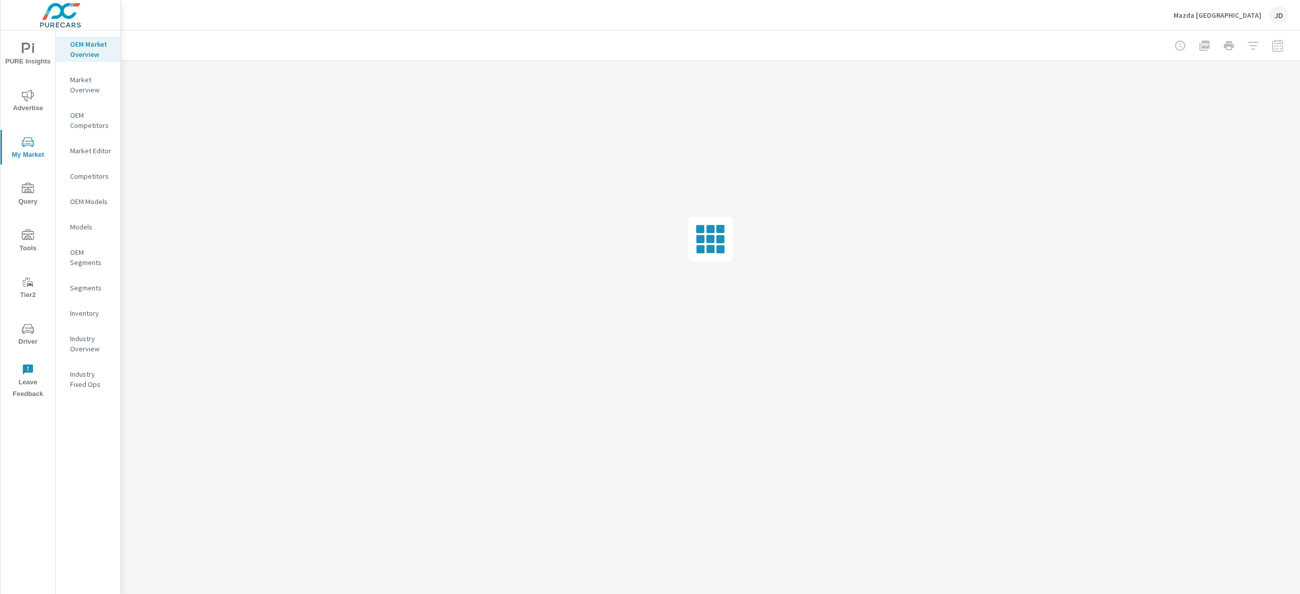
click at [89, 315] on p "Inventory" at bounding box center [91, 313] width 42 height 10
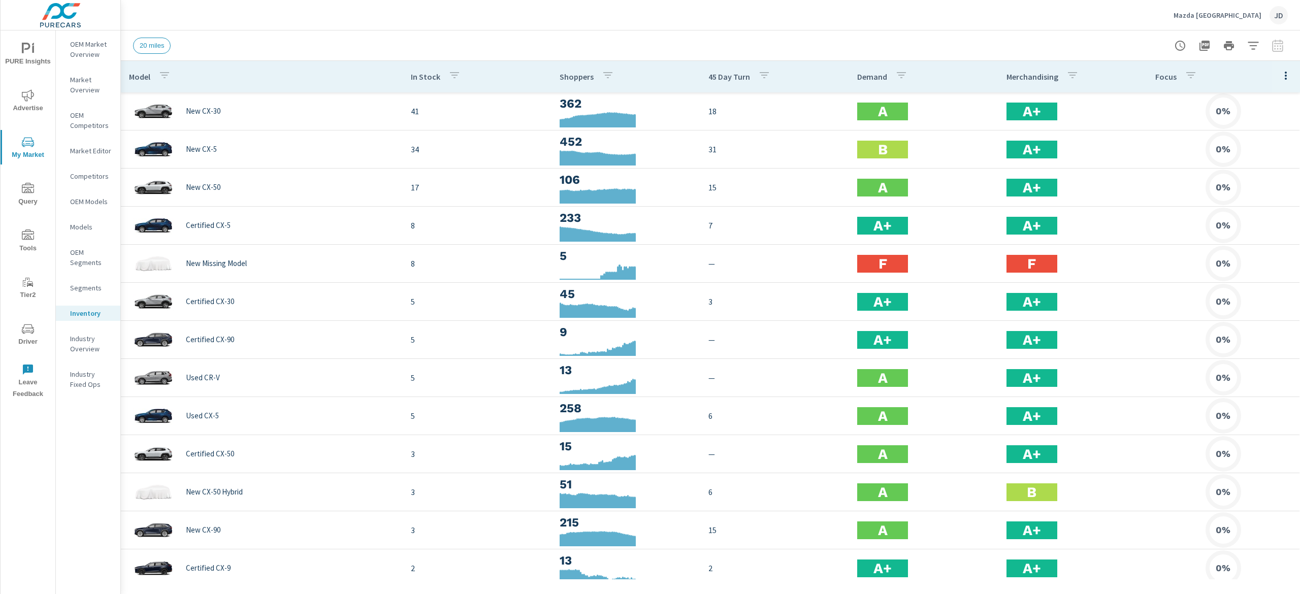
click at [1280, 75] on icon "button" at bounding box center [1286, 76] width 12 height 12
click at [1256, 187] on span "Market Comparison" at bounding box center [1253, 190] width 64 height 10
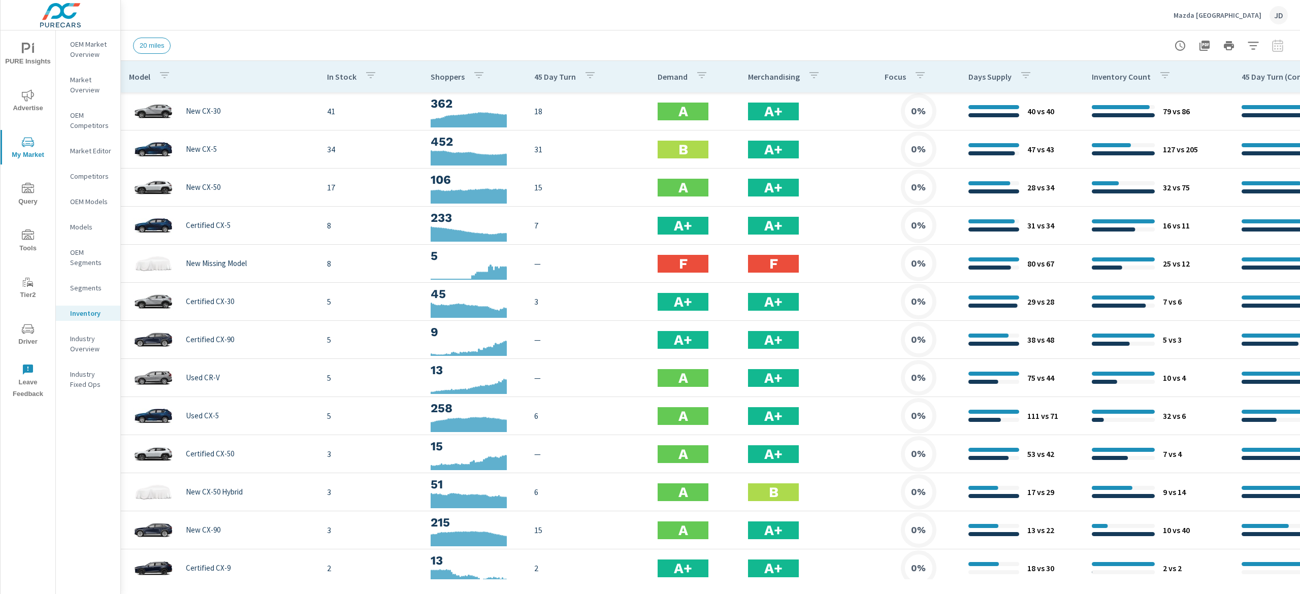
scroll to position [0, 359]
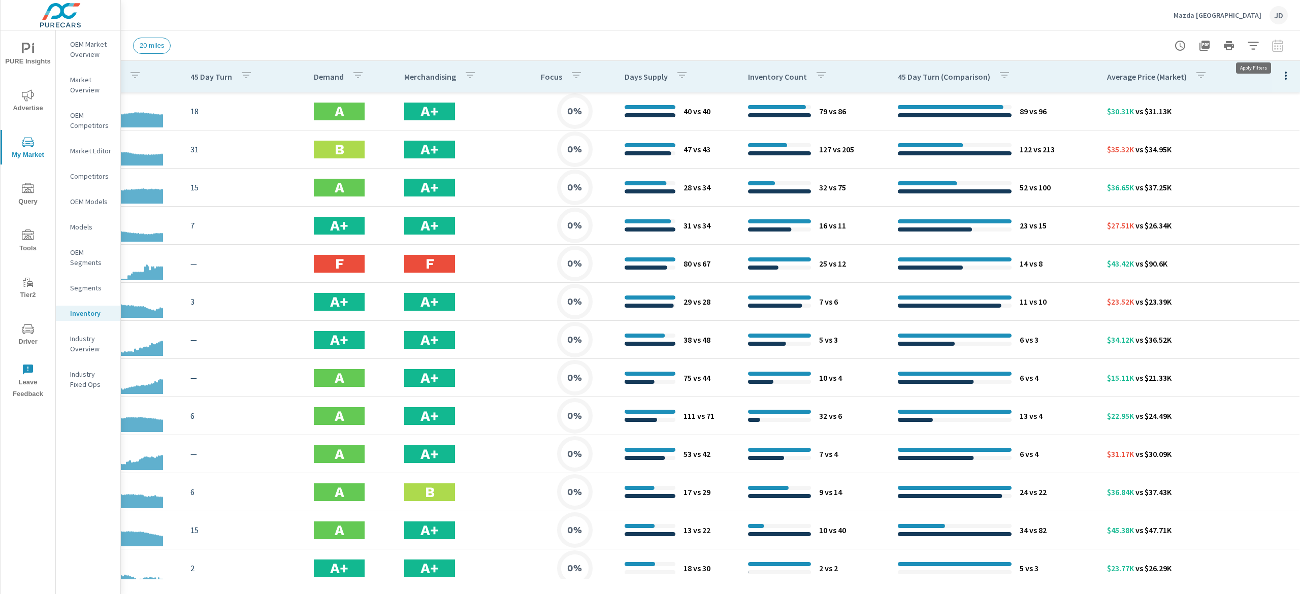
click at [1254, 43] on icon "button" at bounding box center [1254, 46] width 12 height 12
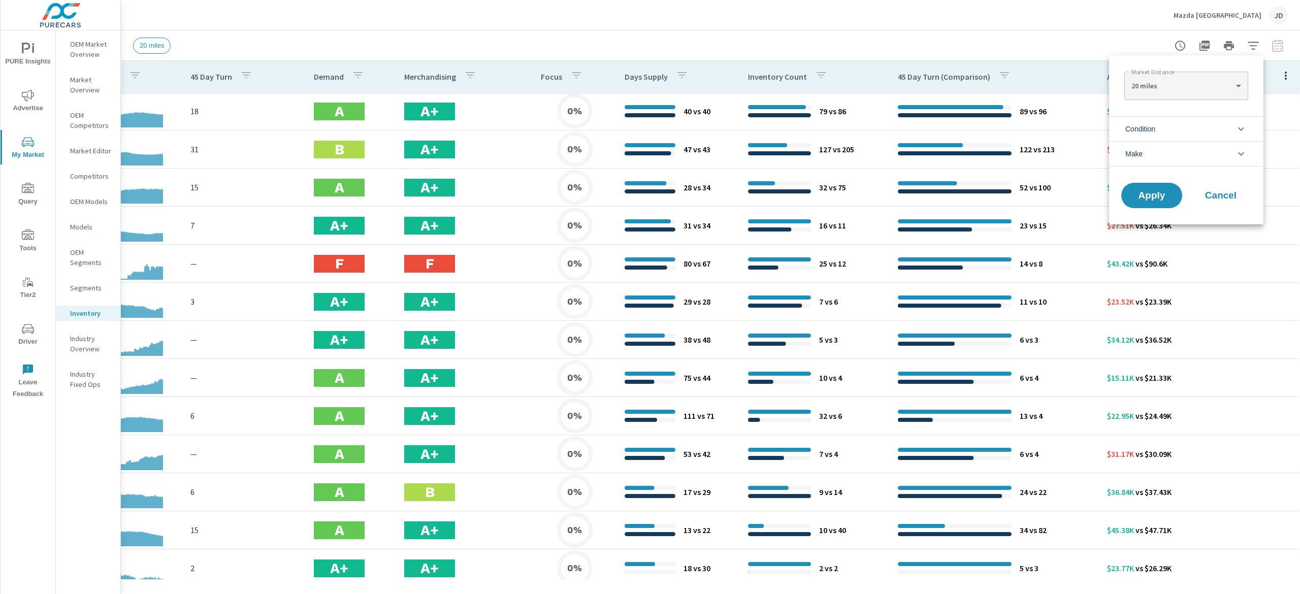
click at [1152, 127] on span "Condition" at bounding box center [1141, 129] width 30 height 24
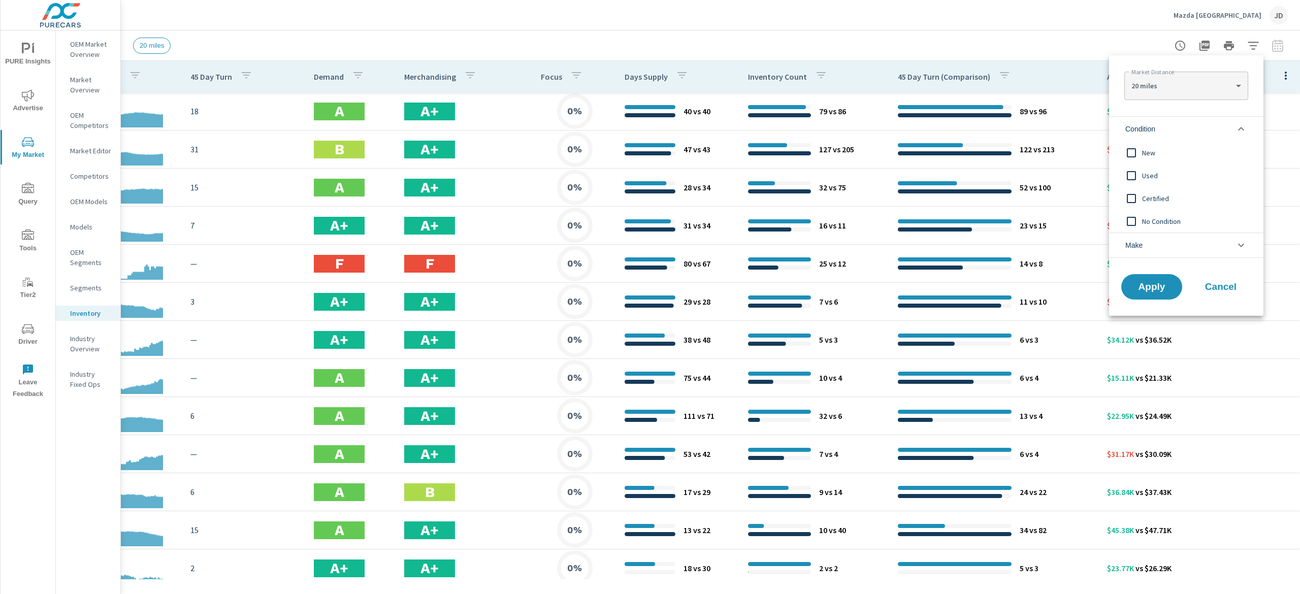
click at [1146, 156] on span "New" at bounding box center [1197, 153] width 111 height 12
drag, startPoint x: 1166, startPoint y: 279, endPoint x: 1185, endPoint y: 294, distance: 23.2
click at [1166, 280] on button "Apply" at bounding box center [1152, 286] width 61 height 25
